Goal: Check status: Check status

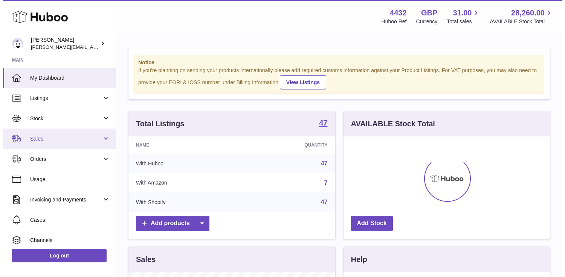
scroll to position [117, 206]
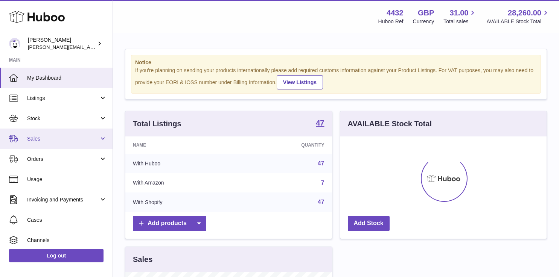
click at [81, 139] on span "Sales" at bounding box center [63, 139] width 72 height 7
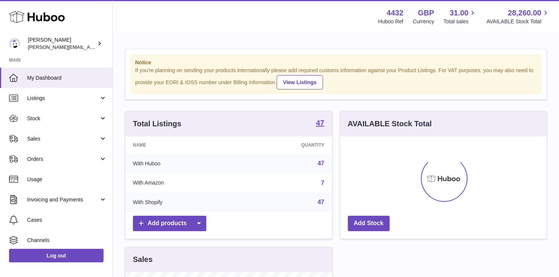
scroll to position [117, 209]
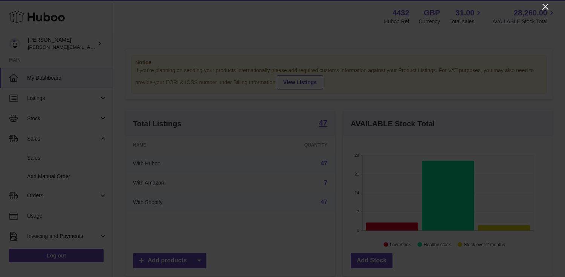
click at [543, 6] on icon "Close" at bounding box center [545, 6] width 9 height 9
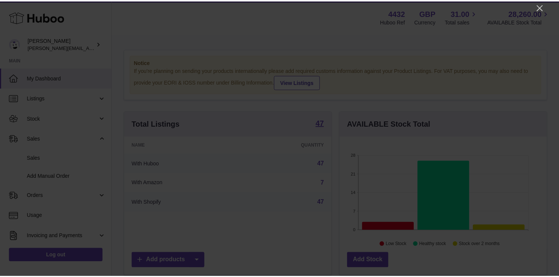
scroll to position [376402, 376313]
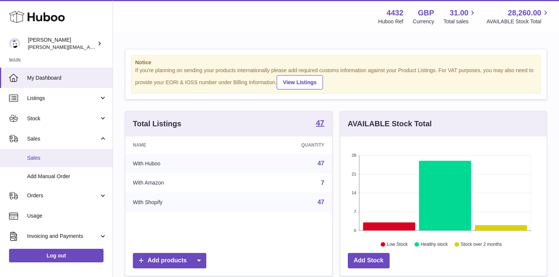
click at [53, 155] on span "Sales" at bounding box center [67, 158] width 80 height 7
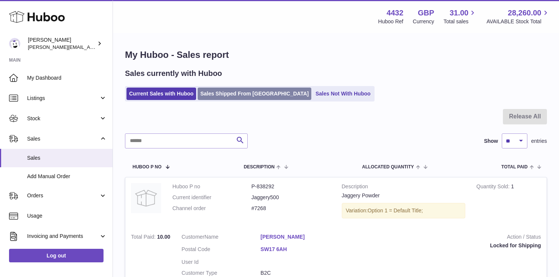
click at [231, 89] on link "Sales Shipped From [GEOGRAPHIC_DATA]" at bounding box center [255, 94] width 114 height 12
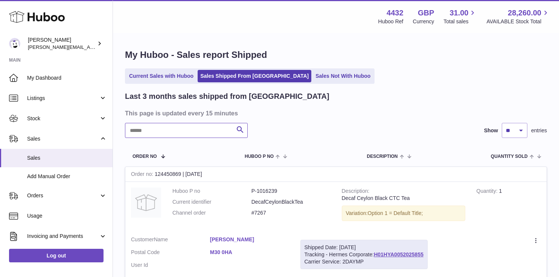
click at [197, 128] on input "text" at bounding box center [186, 130] width 123 height 15
type input "*****"
click at [395, 254] on link "H01HYA0051680004" at bounding box center [399, 255] width 50 height 6
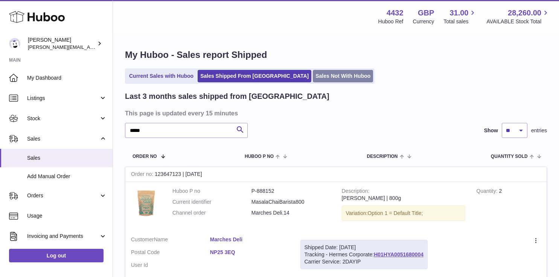
click at [313, 78] on link "Sales Not With Huboo" at bounding box center [343, 76] width 60 height 12
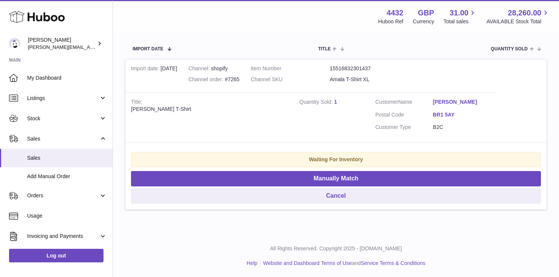
scroll to position [135, 0]
